Goal: Find specific page/section: Find specific page/section

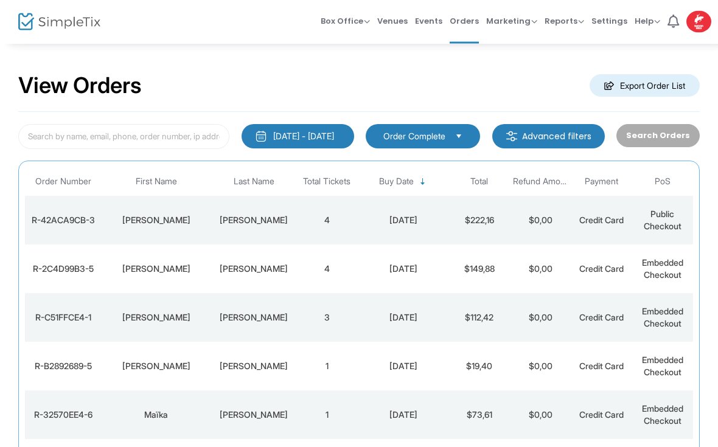
click at [150, 235] on td "[PERSON_NAME]" at bounding box center [156, 221] width 110 height 49
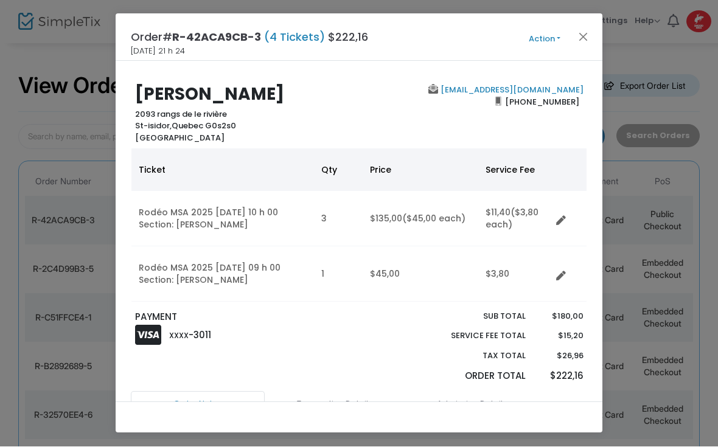
click at [582, 41] on button "Close" at bounding box center [584, 37] width 16 height 16
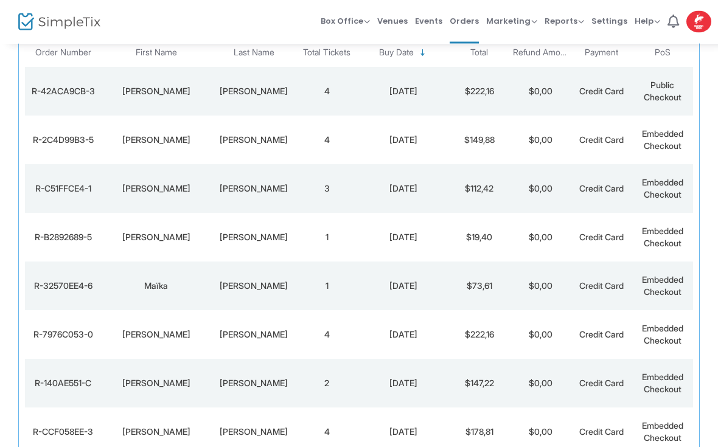
scroll to position [138, 0]
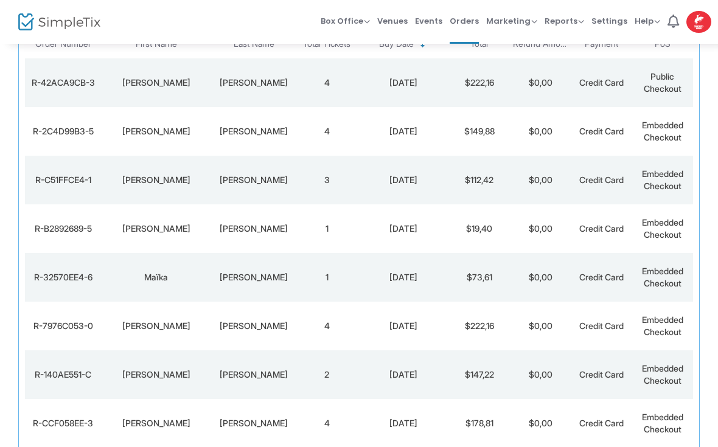
click at [43, 26] on img at bounding box center [59, 22] width 82 height 18
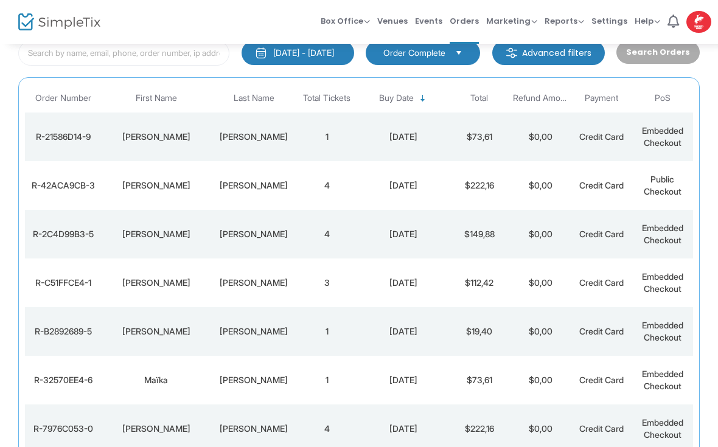
scroll to position [81, 0]
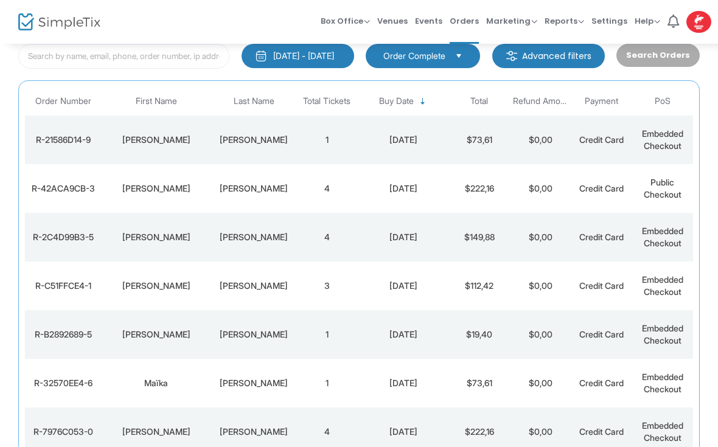
click at [49, 29] on img at bounding box center [59, 22] width 82 height 18
